Goal: Information Seeking & Learning: Learn about a topic

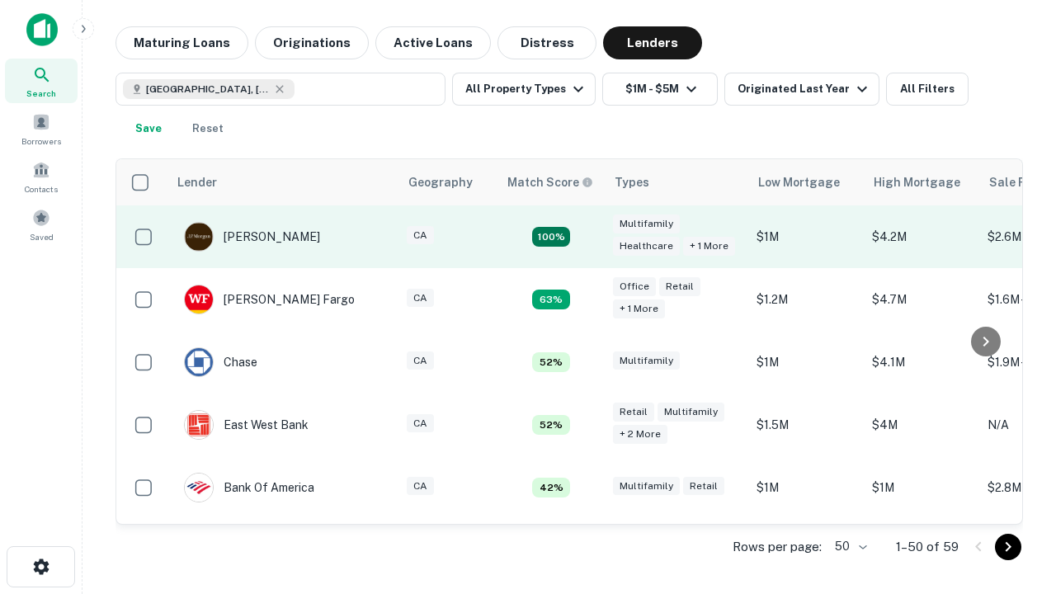
click at [586, 237] on td "100%" at bounding box center [550, 236] width 107 height 63
